Goal: Entertainment & Leisure: Consume media (video, audio)

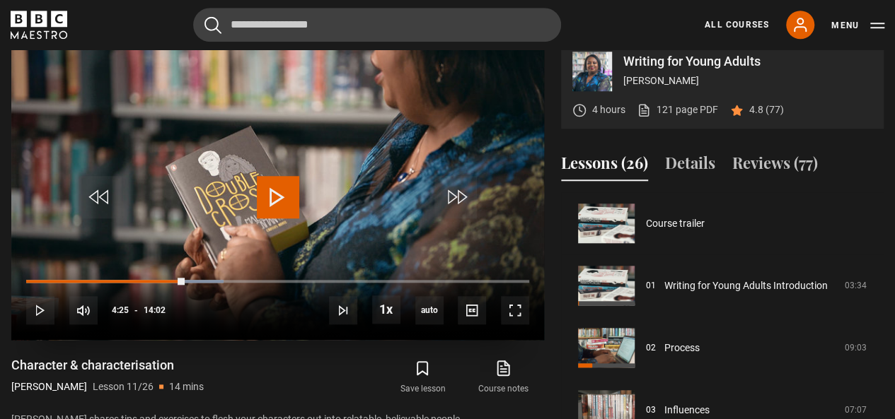
scroll to position [502, 0]
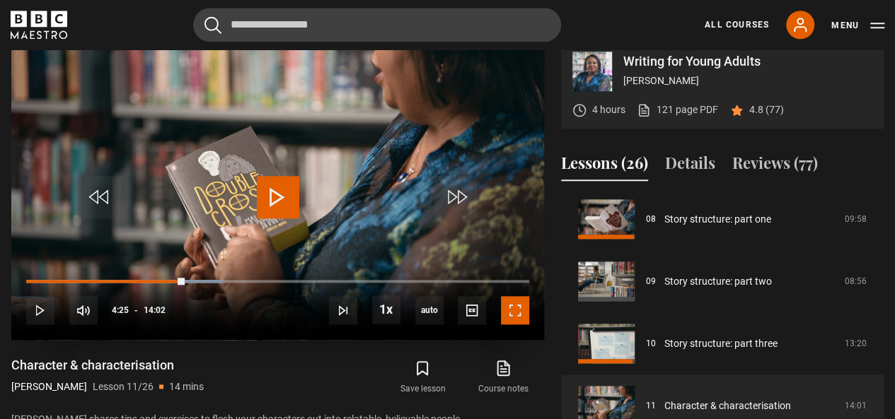
click at [519, 311] on span "Video Player" at bounding box center [515, 310] width 28 height 28
click at [315, 168] on video "Video Player" at bounding box center [277, 190] width 533 height 300
click at [519, 313] on span "Video Player" at bounding box center [515, 310] width 28 height 28
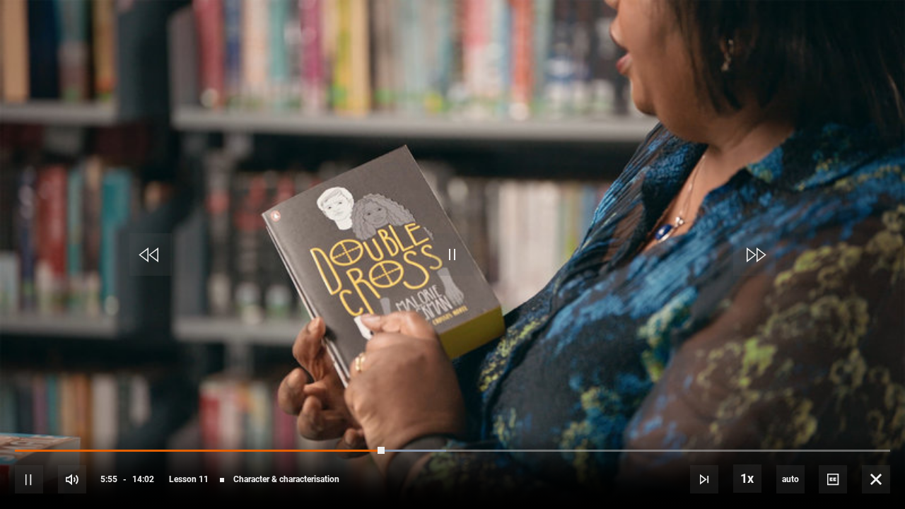
click at [502, 255] on video "Video Player" at bounding box center [452, 254] width 905 height 509
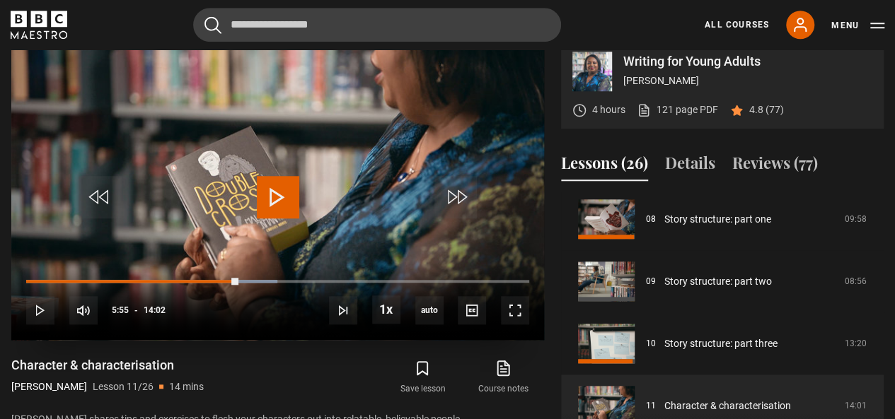
click at [311, 185] on video "Video Player" at bounding box center [277, 190] width 533 height 300
click at [521, 309] on span "Video Player" at bounding box center [515, 310] width 28 height 28
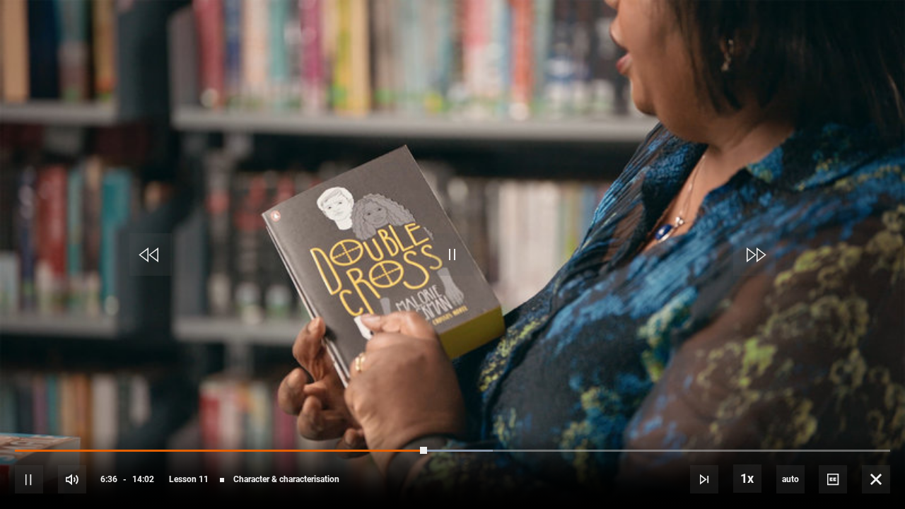
click at [523, 89] on video "Video Player" at bounding box center [452, 254] width 905 height 509
click at [409, 202] on video "Video Player" at bounding box center [452, 254] width 905 height 509
click at [571, 178] on video "Video Player" at bounding box center [452, 254] width 905 height 509
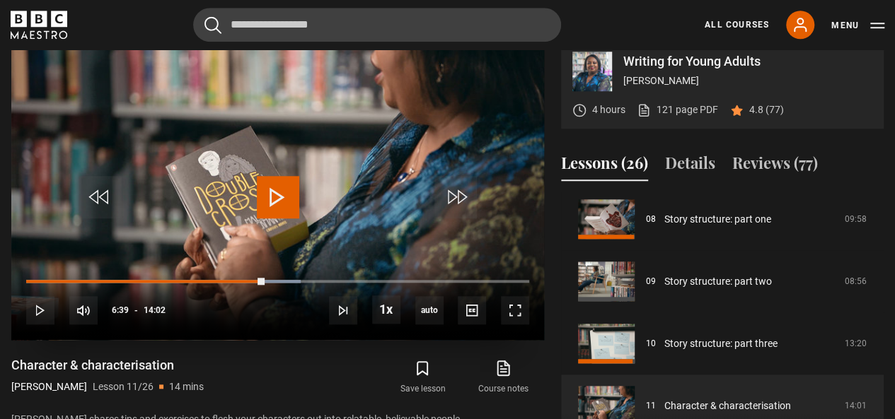
click at [351, 183] on video "Video Player" at bounding box center [277, 190] width 533 height 300
click at [522, 319] on span "Video Player" at bounding box center [515, 310] width 28 height 28
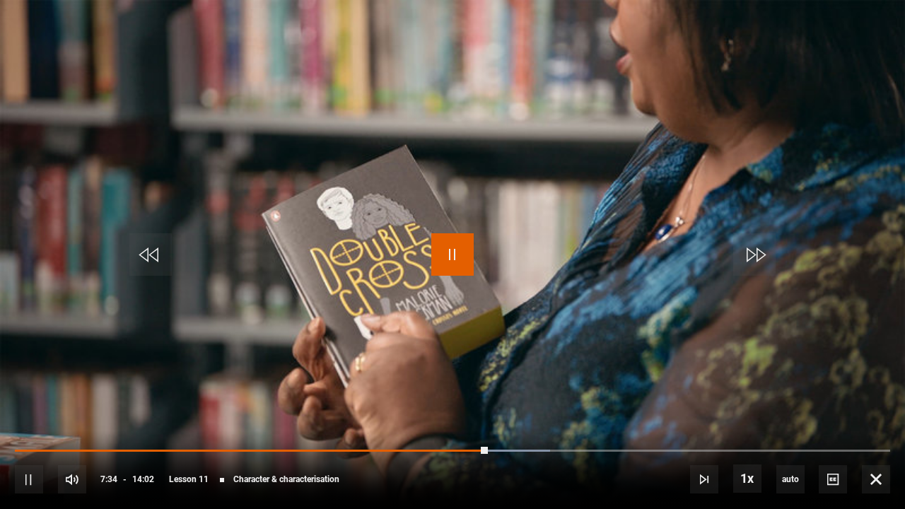
click at [432, 260] on span "Video Player" at bounding box center [453, 254] width 42 height 42
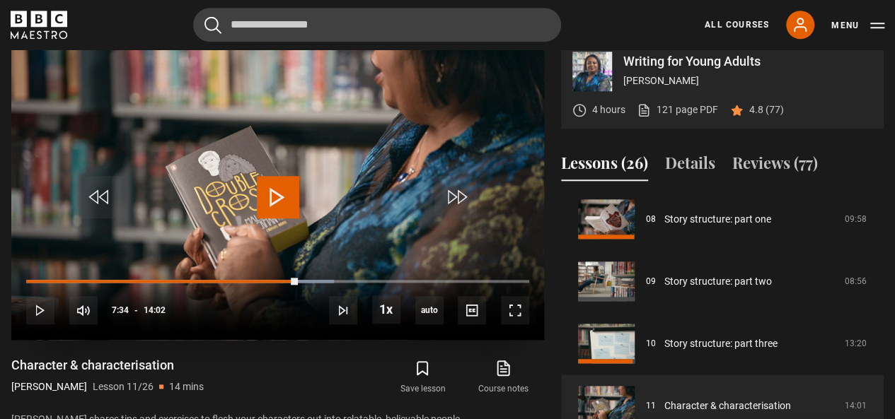
click at [356, 114] on video "Video Player" at bounding box center [277, 190] width 533 height 300
click at [286, 199] on span "Video Player" at bounding box center [278, 197] width 42 height 42
click at [314, 200] on video "Video Player" at bounding box center [277, 190] width 533 height 300
click at [508, 309] on span "Video Player" at bounding box center [515, 310] width 28 height 28
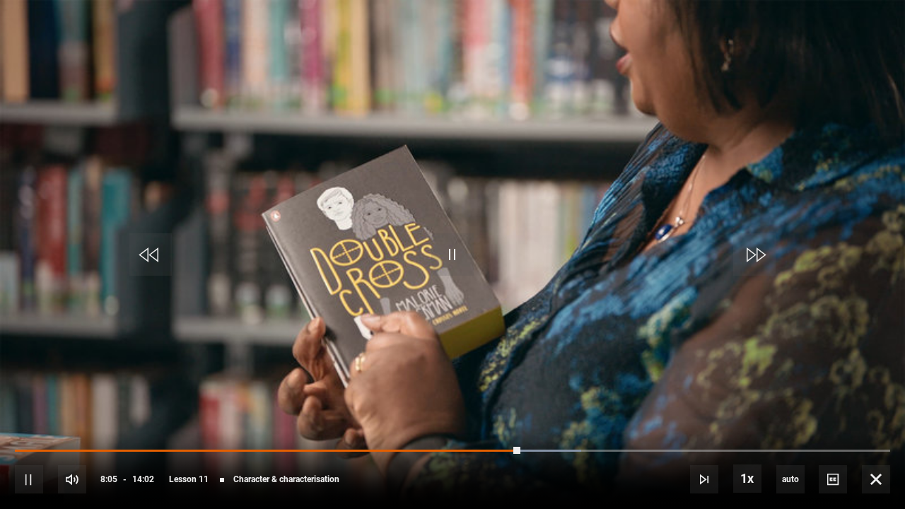
click at [348, 293] on video "Video Player" at bounding box center [452, 254] width 905 height 509
click at [407, 241] on video "Video Player" at bounding box center [452, 254] width 905 height 509
click at [876, 419] on span "Video Player" at bounding box center [876, 479] width 28 height 28
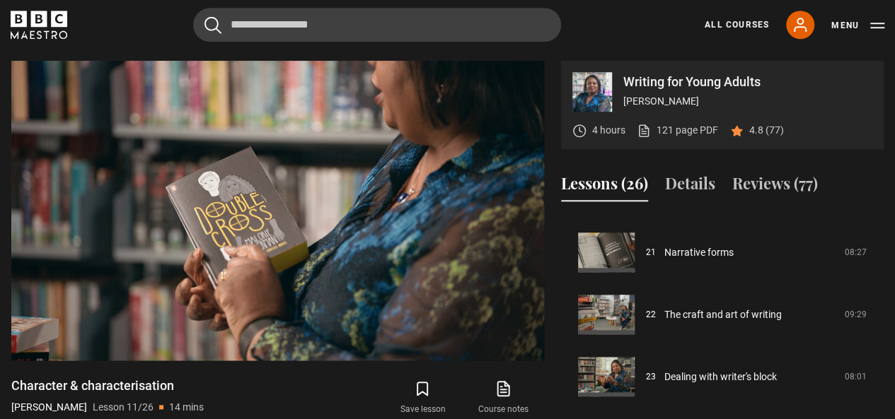
scroll to position [569, 0]
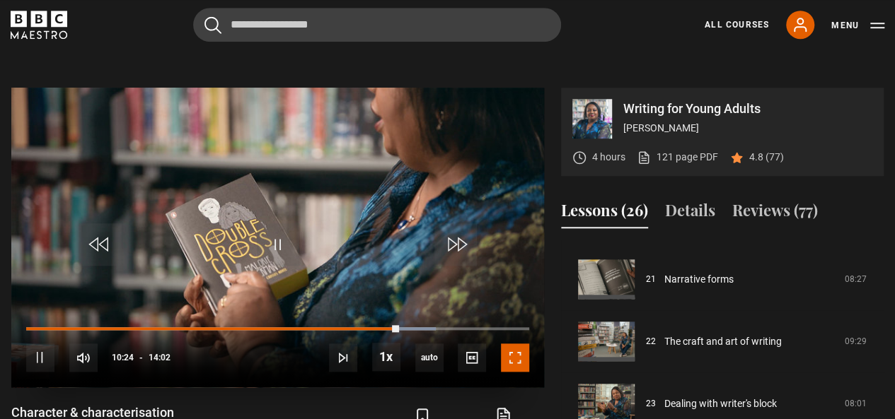
click at [521, 352] on span "Video Player" at bounding box center [515, 358] width 28 height 28
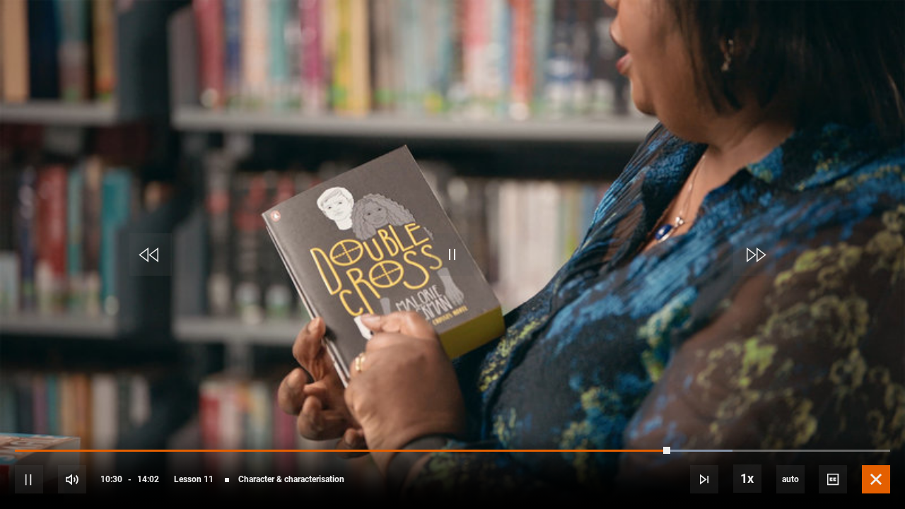
click at [878, 419] on span "Video Player" at bounding box center [876, 479] width 28 height 28
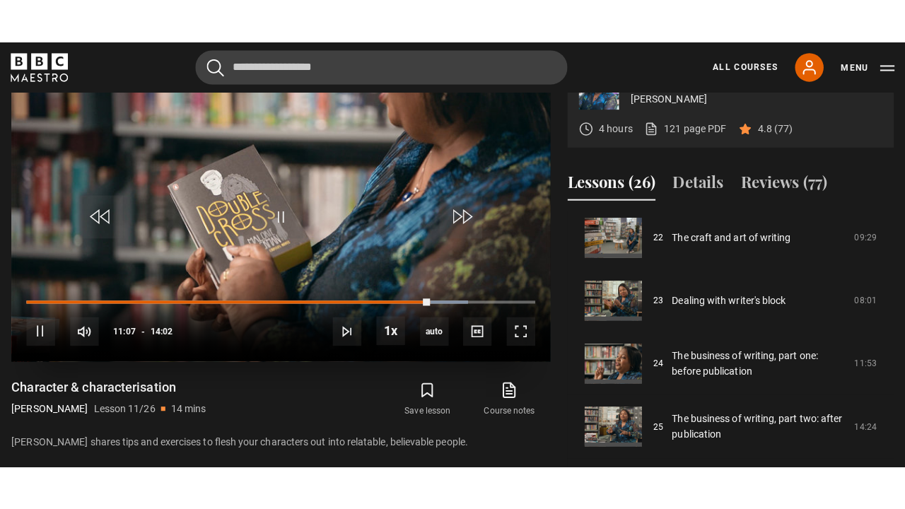
scroll to position [647, 0]
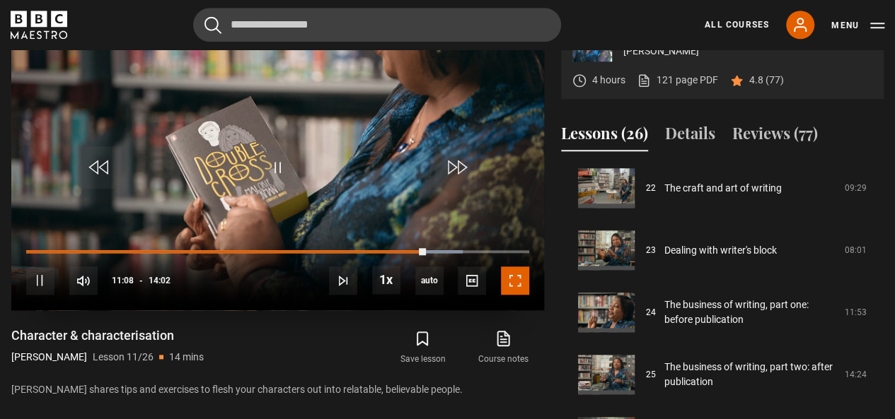
click at [513, 274] on span "Video Player" at bounding box center [515, 281] width 28 height 28
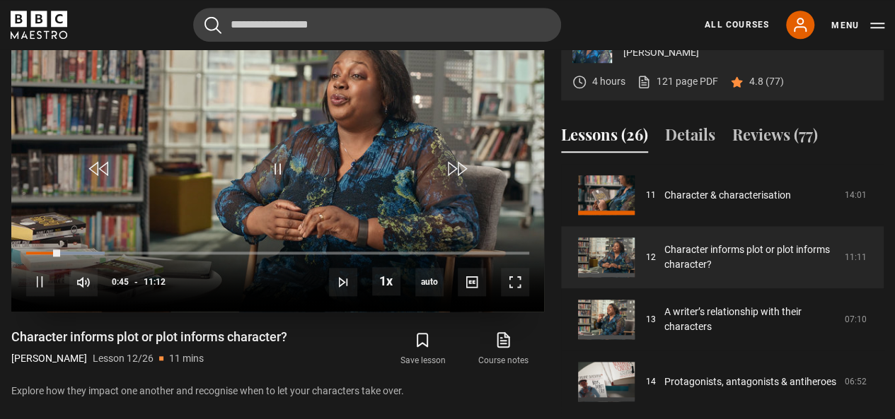
scroll to position [605, 0]
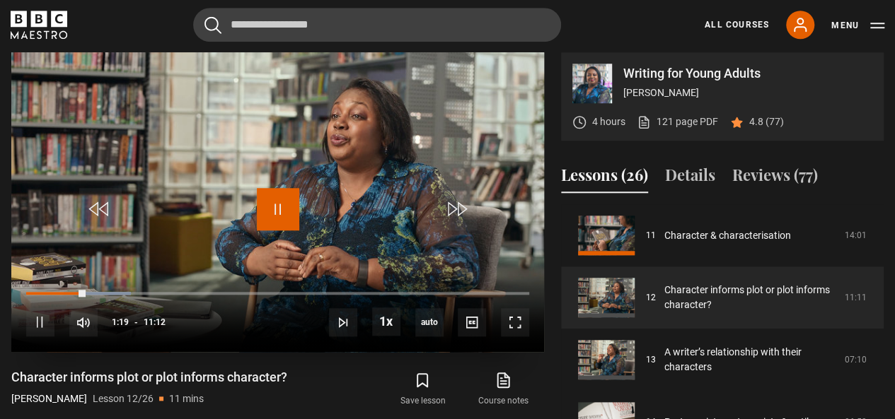
click at [294, 219] on span "Video Player" at bounding box center [278, 209] width 42 height 42
click at [261, 168] on video "Video Player" at bounding box center [277, 202] width 533 height 300
click at [291, 194] on span "Video Player" at bounding box center [278, 209] width 42 height 42
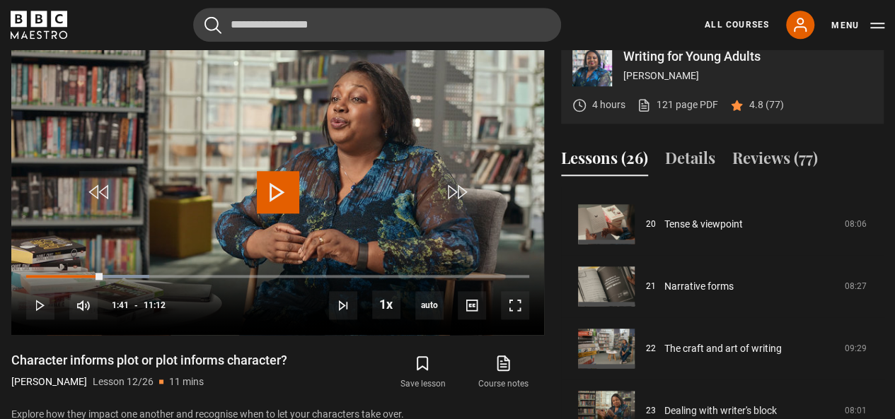
scroll to position [1239, 0]
